Goal: Task Accomplishment & Management: Manage account settings

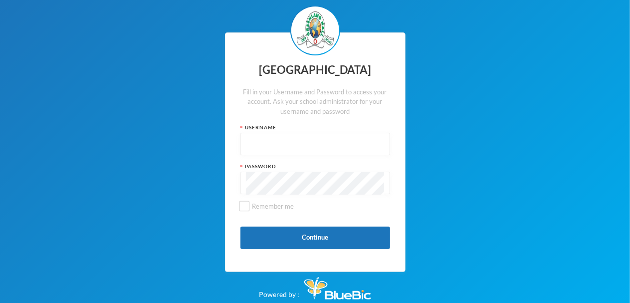
click at [269, 146] on input "text" at bounding box center [315, 144] width 139 height 22
click at [268, 146] on input "text" at bounding box center [315, 144] width 139 height 22
type input "glh25c62"
click at [245, 206] on input "Remember me" at bounding box center [244, 206] width 10 height 10
checkbox input "true"
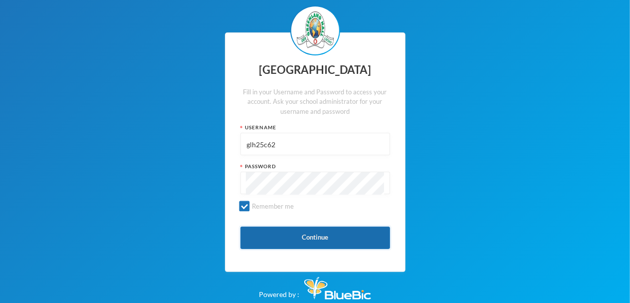
click at [306, 239] on button "Continue" at bounding box center [316, 238] width 150 height 22
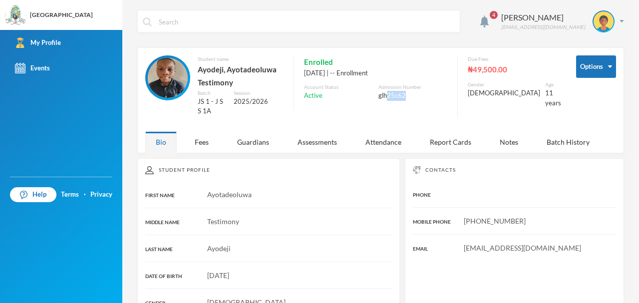
drag, startPoint x: 394, startPoint y: 103, endPoint x: 445, endPoint y: 93, distance: 51.9
click at [445, 93] on div "Enrolled 10/09/2025 | -- Enrollment Account Status Active Admission Number glh2…" at bounding box center [370, 82] width 154 height 55
click at [442, 98] on div "glh25c62" at bounding box center [412, 96] width 69 height 10
click at [198, 139] on div "Fees" at bounding box center [201, 141] width 35 height 21
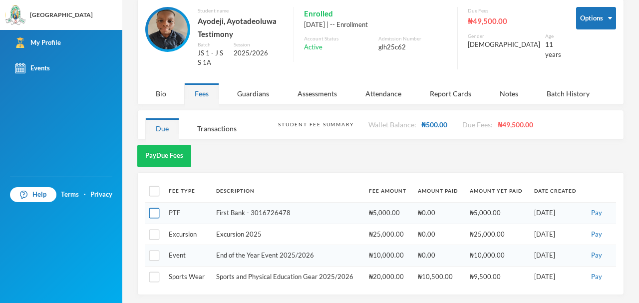
scroll to position [48, 0]
click at [156, 188] on input "checkbox" at bounding box center [154, 191] width 10 height 10
checkbox input "true"
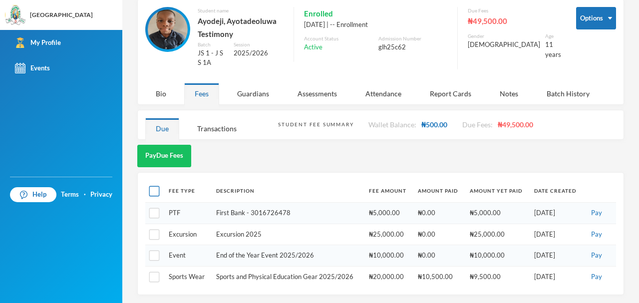
checkbox input "true"
click at [157, 191] on input "checkbox" at bounding box center [154, 191] width 10 height 10
checkbox input "false"
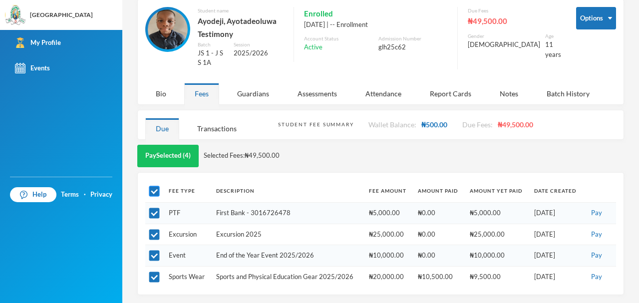
checkbox input "false"
click at [152, 213] on input "checkbox" at bounding box center [154, 213] width 10 height 10
checkbox input "true"
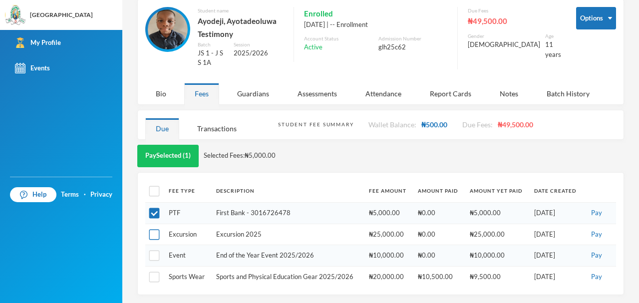
click at [153, 233] on input "checkbox" at bounding box center [154, 234] width 10 height 10
checkbox input "true"
click at [159, 212] on input "checkbox" at bounding box center [154, 213] width 10 height 10
checkbox input "false"
click at [152, 234] on input "checkbox" at bounding box center [154, 234] width 10 height 10
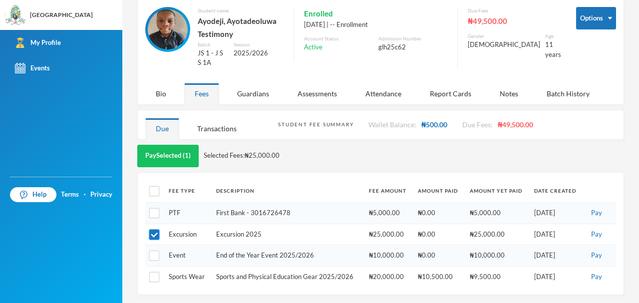
checkbox input "false"
click at [160, 151] on button "Pay Due Fees" at bounding box center [164, 156] width 54 height 22
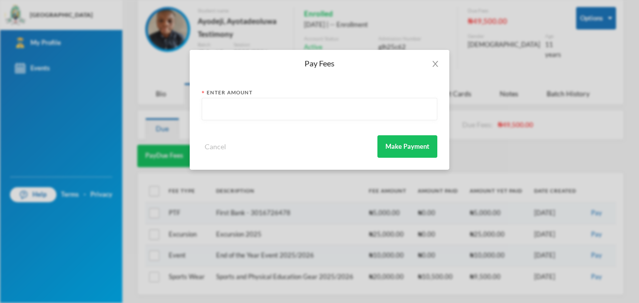
click at [222, 103] on input "text" at bounding box center [319, 109] width 225 height 22
type input "12000"
click at [404, 146] on button "Make Payment" at bounding box center [407, 146] width 60 height 22
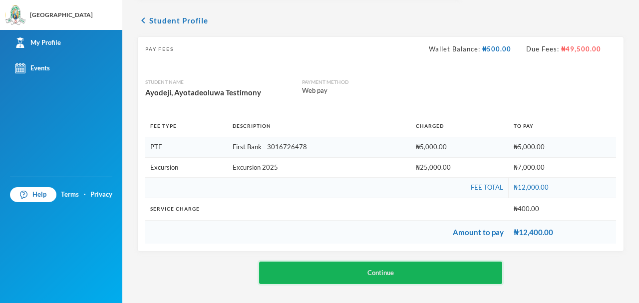
scroll to position [33, 0]
click at [376, 270] on button "Continue" at bounding box center [381, 272] width 244 height 22
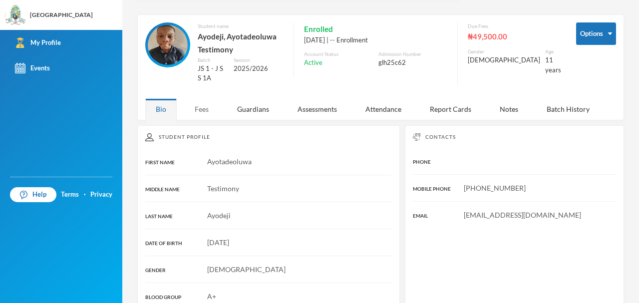
scroll to position [33, 0]
click at [204, 106] on div "Fees" at bounding box center [201, 108] width 35 height 21
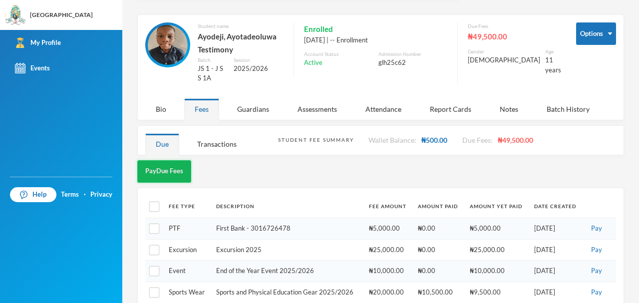
click at [157, 171] on button "Pay Due Fees" at bounding box center [164, 171] width 54 height 22
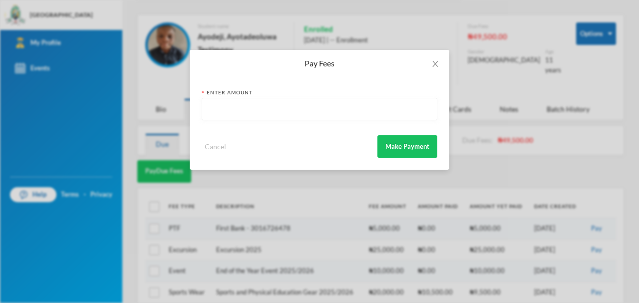
click at [289, 113] on input "text" at bounding box center [319, 109] width 225 height 22
type input "2000"
click at [400, 149] on button "Make Payment" at bounding box center [407, 146] width 60 height 22
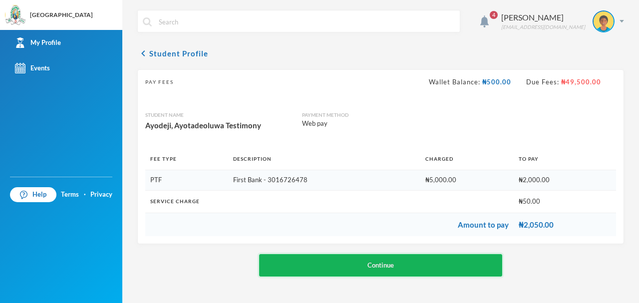
click at [389, 260] on button "Continue" at bounding box center [381, 265] width 244 height 22
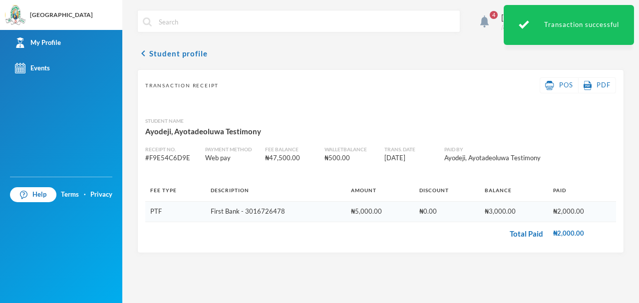
click at [497, 11] on span "4" at bounding box center [493, 15] width 8 height 8
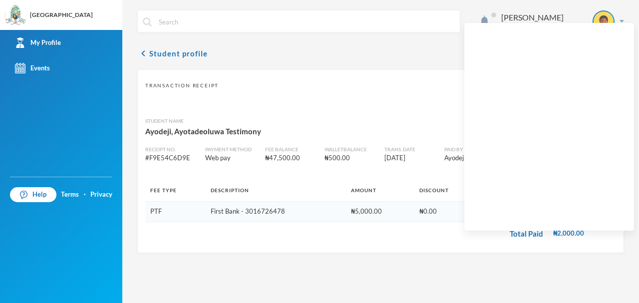
click at [306, 106] on div "Transaction Receipt POS PDF Student Name Ayodeji, Ayotadeoluwa Testimony Receip…" at bounding box center [380, 161] width 487 height 184
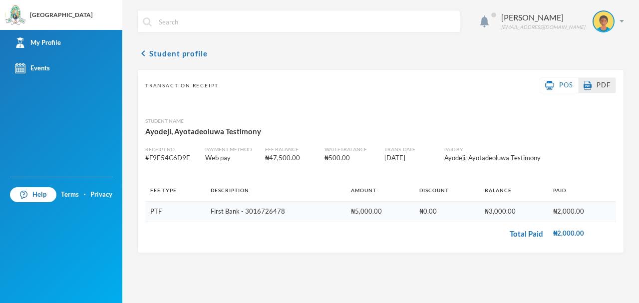
click at [589, 89] on img at bounding box center [587, 85] width 8 height 9
click at [561, 86] on span "POS" at bounding box center [566, 85] width 14 height 8
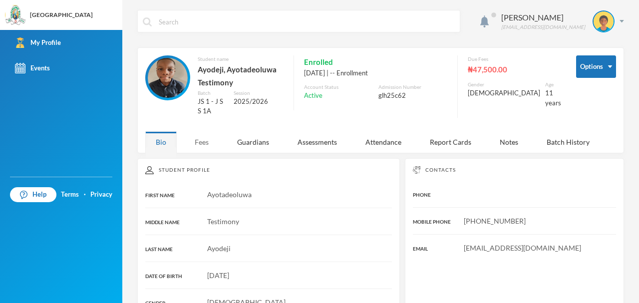
click at [206, 142] on div "Fees" at bounding box center [201, 141] width 35 height 21
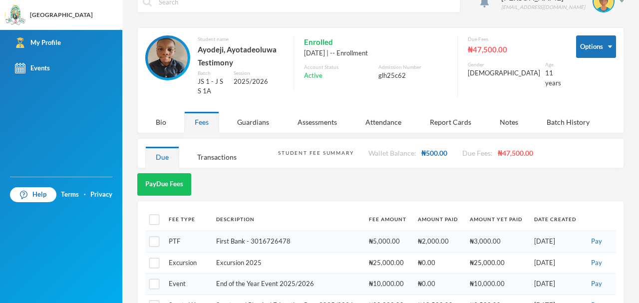
scroll to position [48, 0]
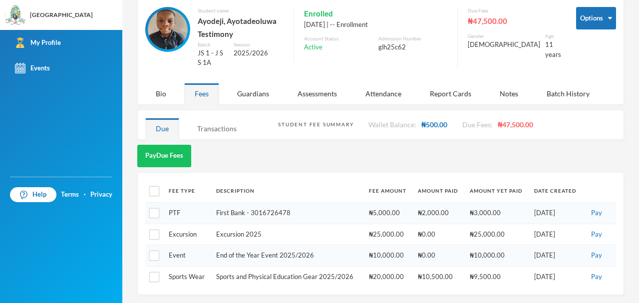
click at [214, 130] on div "Transactions" at bounding box center [217, 128] width 60 height 21
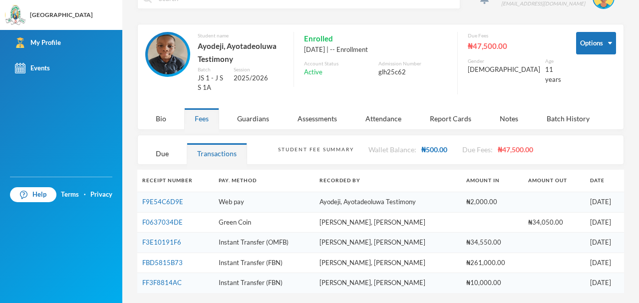
scroll to position [21, 0]
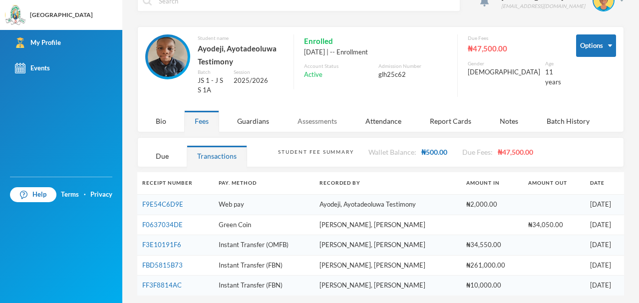
click at [318, 119] on div "Assessments" at bounding box center [317, 120] width 60 height 21
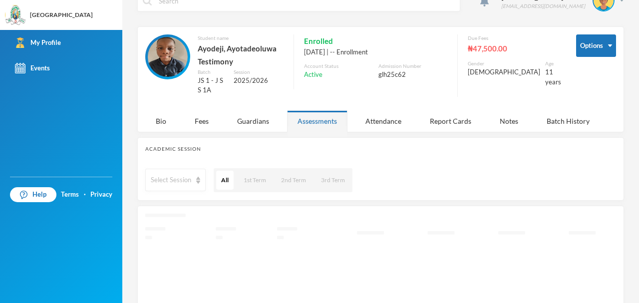
scroll to position [48, 0]
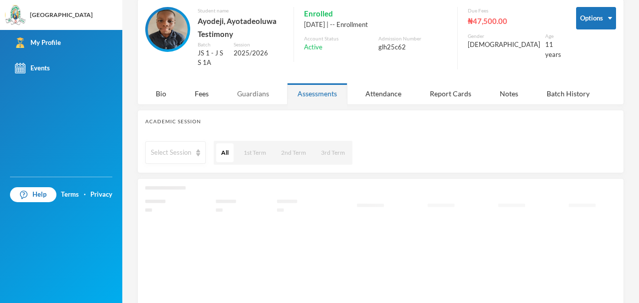
click at [262, 99] on div "Guardians" at bounding box center [253, 93] width 53 height 21
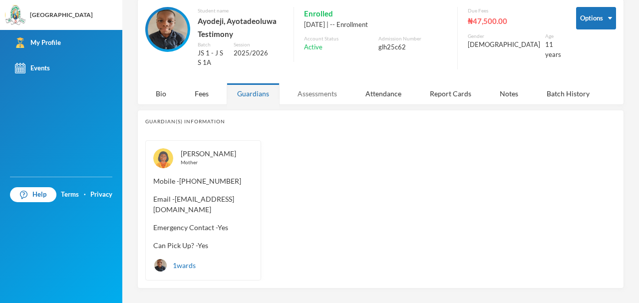
click at [320, 94] on div "Assessments" at bounding box center [317, 93] width 60 height 21
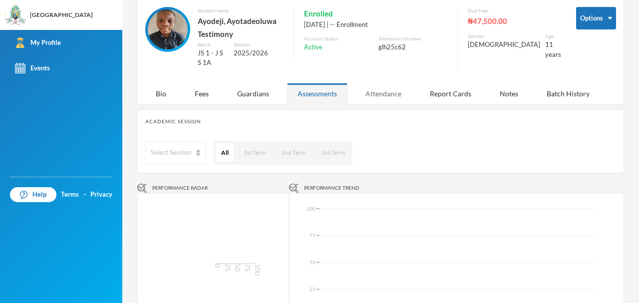
click at [377, 90] on div "Attendance" at bounding box center [383, 93] width 57 height 21
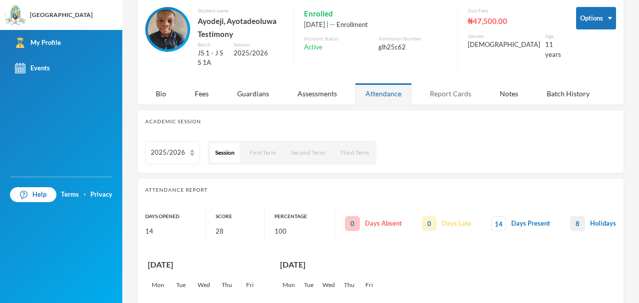
click at [469, 98] on div "Report Cards" at bounding box center [450, 93] width 62 height 21
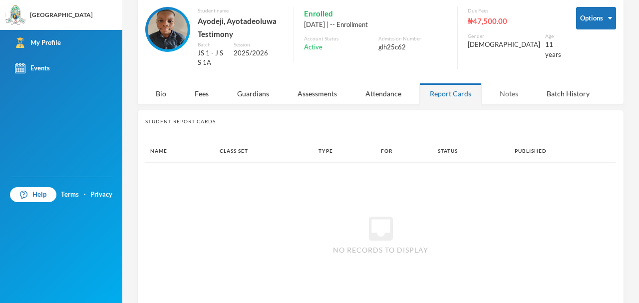
click at [501, 98] on div "Notes" at bounding box center [508, 93] width 39 height 21
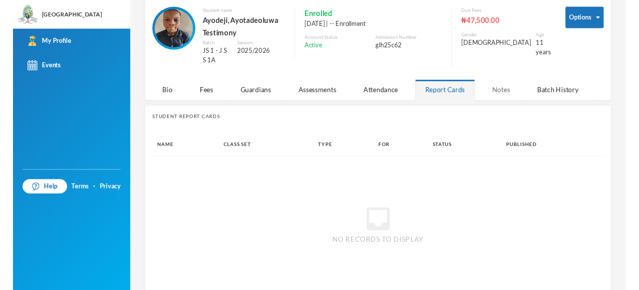
scroll to position [0, 0]
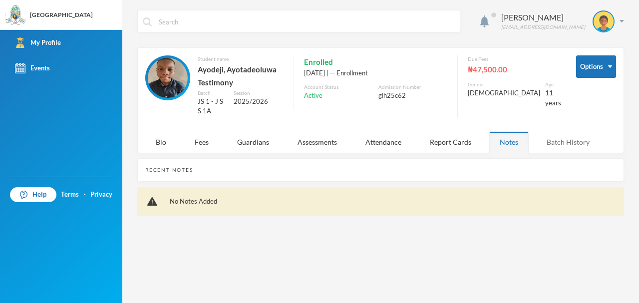
click at [547, 143] on div "Batch History" at bounding box center [568, 141] width 64 height 21
